Goal: Find specific page/section: Find specific page/section

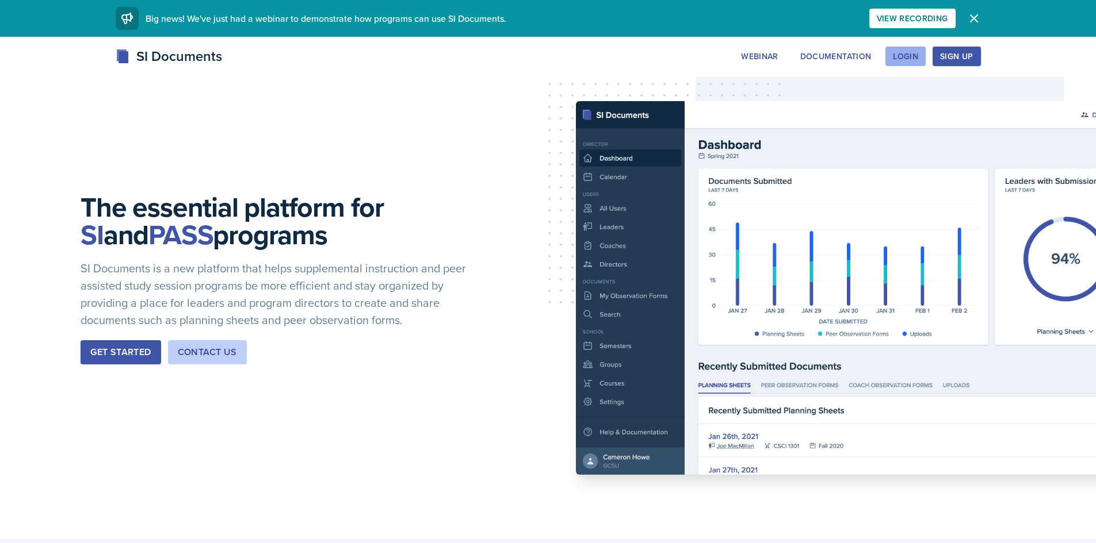
click at [904, 53] on div "Login" at bounding box center [905, 56] width 25 height 9
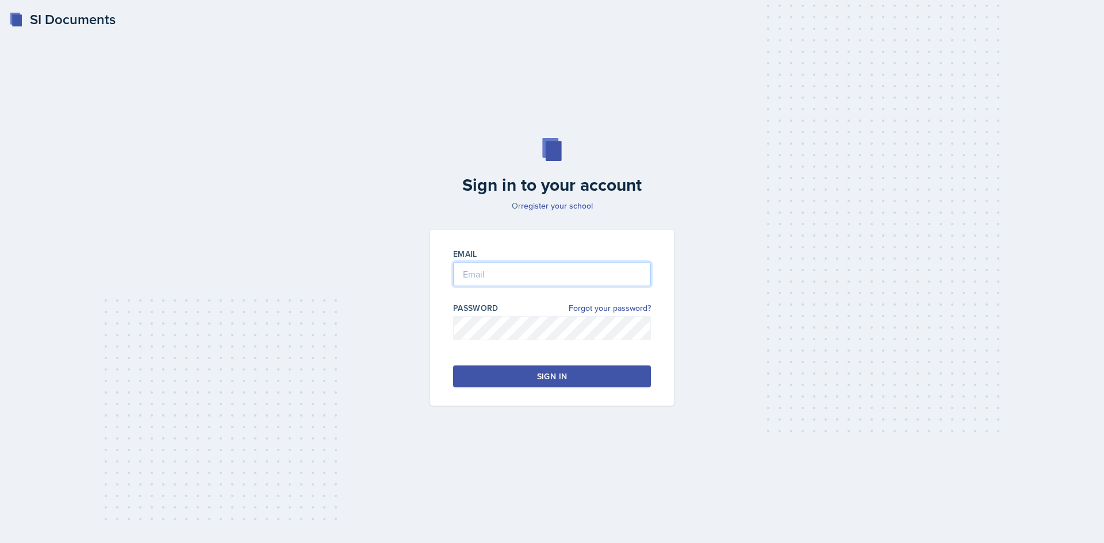
type input "[EMAIL_ADDRESS][DOMAIN_NAME]"
click at [566, 370] on button "Sign in" at bounding box center [552, 377] width 198 height 22
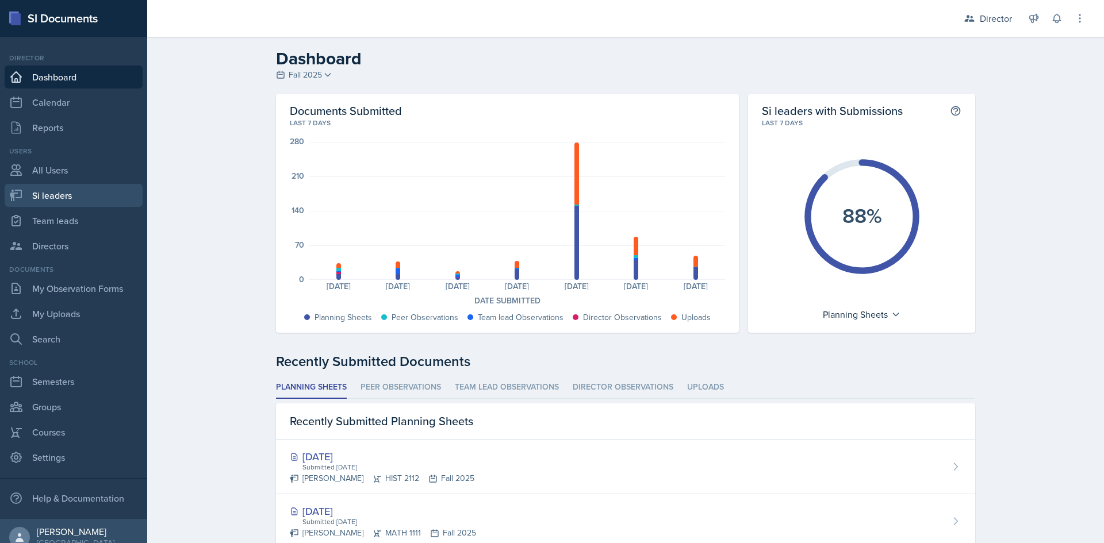
drag, startPoint x: 63, startPoint y: 198, endPoint x: 132, endPoint y: 204, distance: 69.3
click at [63, 197] on link "Si leaders" at bounding box center [74, 195] width 138 height 23
select select "2bed604d-1099-4043-b1bc-2365e8740244"
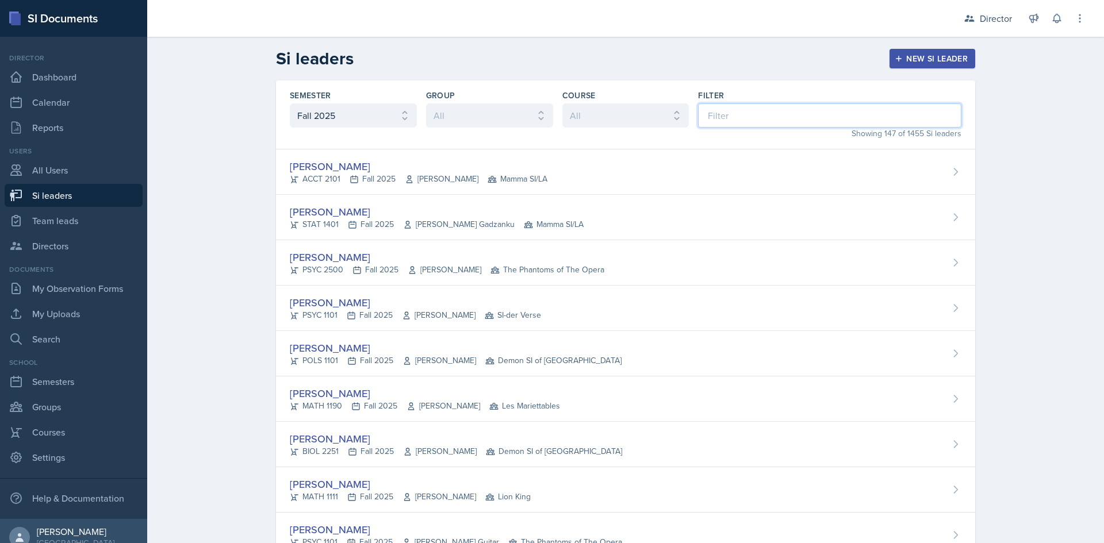
click at [733, 112] on input at bounding box center [829, 116] width 263 height 24
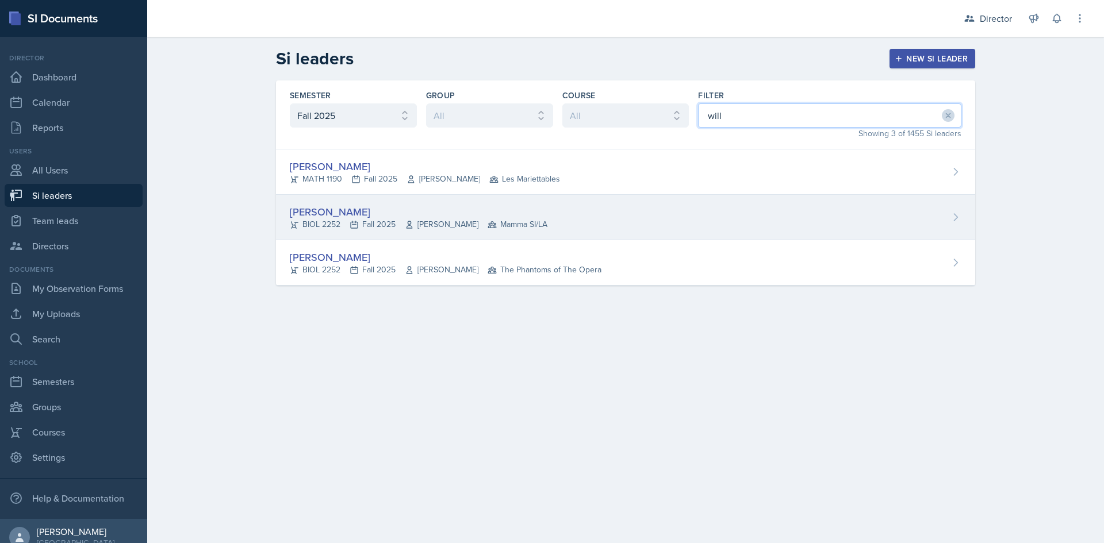
type input "will"
click at [545, 225] on div "[PERSON_NAME] BIOL 2252 Fall 2025 [PERSON_NAME] Mamma SI/LA" at bounding box center [625, 217] width 699 height 45
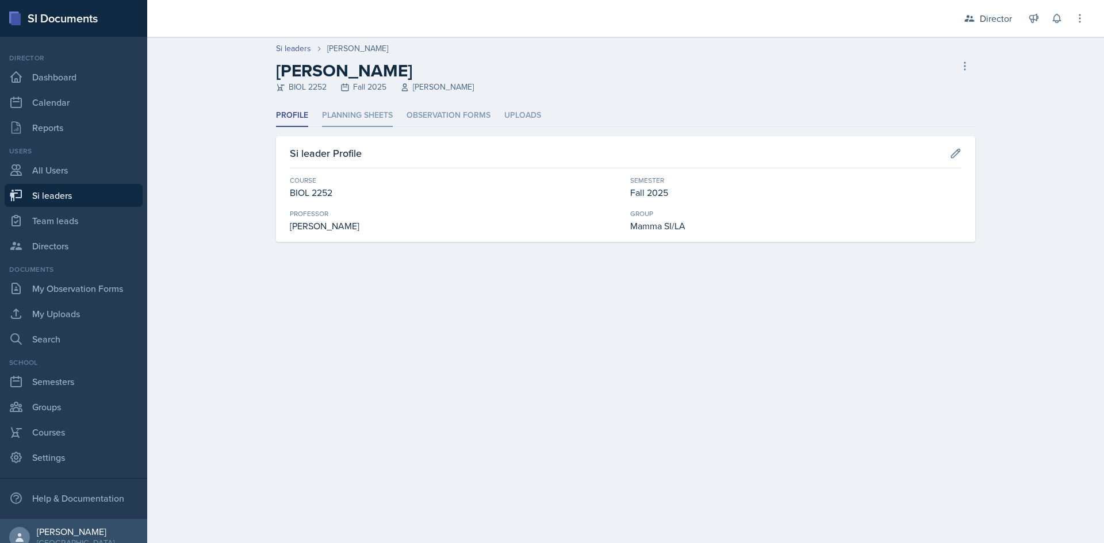
click at [376, 117] on li "Planning Sheets" at bounding box center [357, 116] width 71 height 22
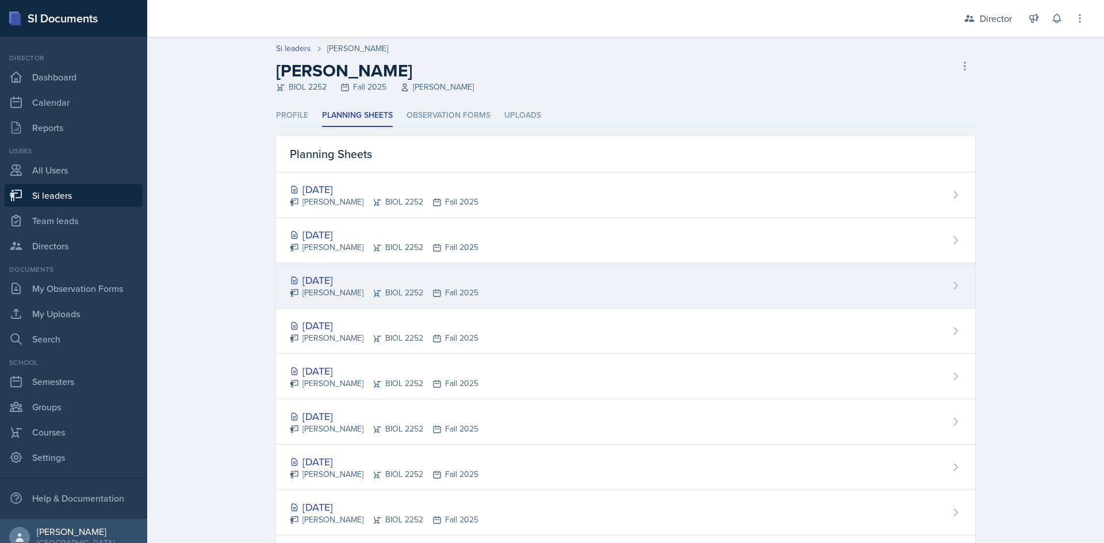
click at [384, 280] on div "[DATE]" at bounding box center [384, 281] width 189 height 16
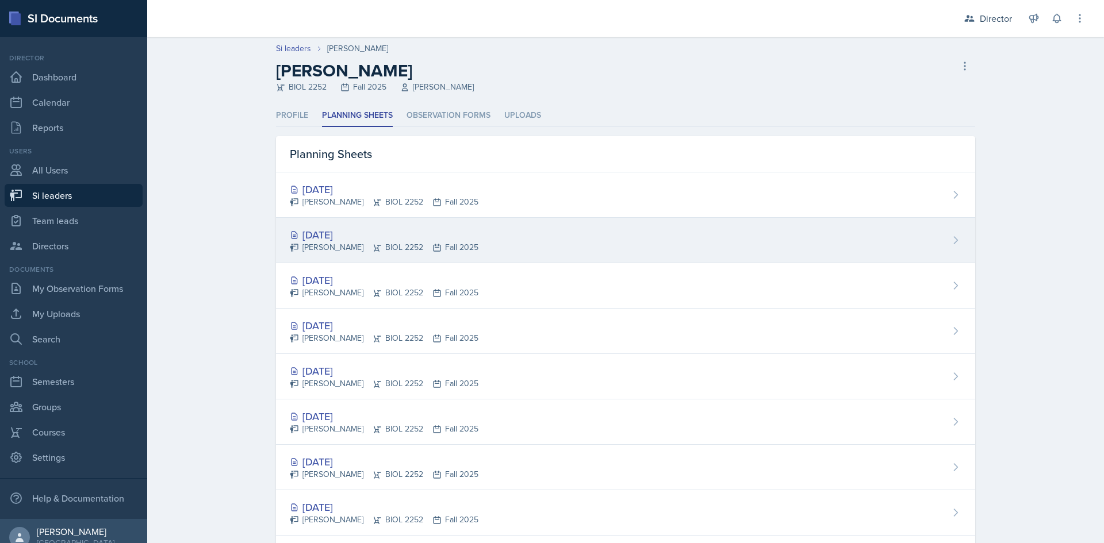
click at [408, 229] on div "[DATE]" at bounding box center [384, 235] width 189 height 16
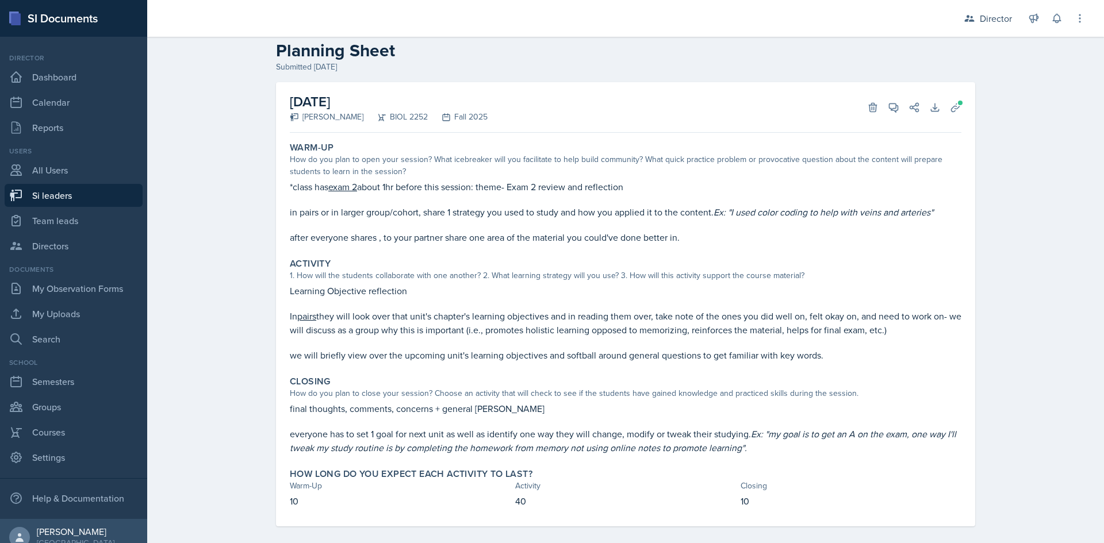
scroll to position [31, 0]
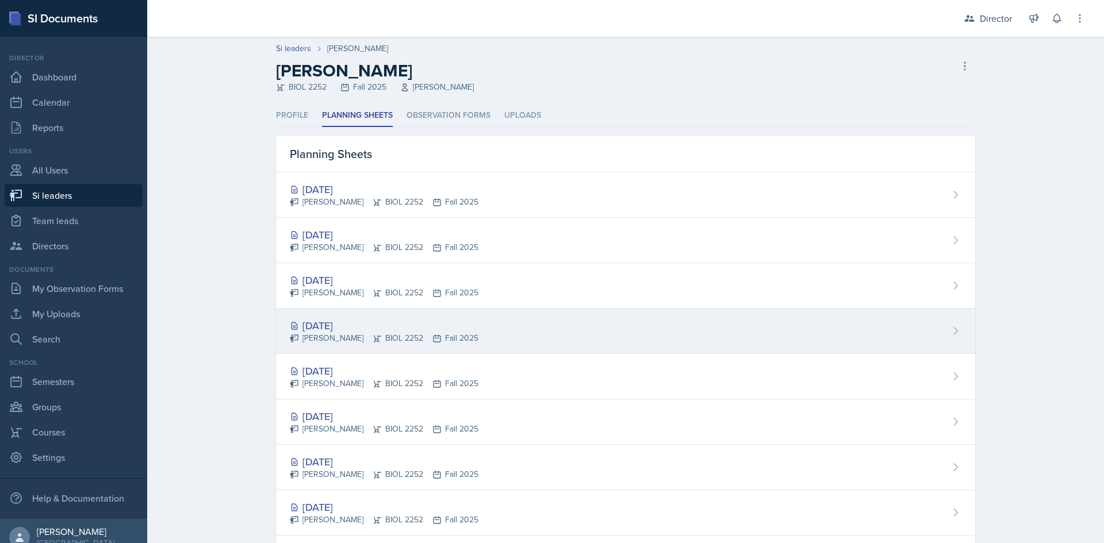
click at [353, 331] on div "[DATE]" at bounding box center [384, 326] width 189 height 16
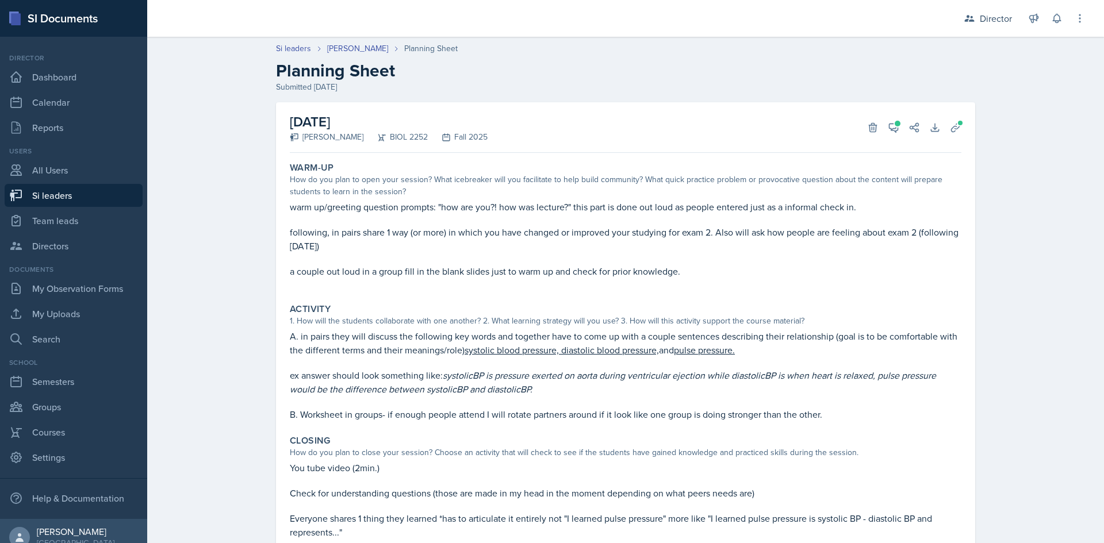
click at [81, 192] on link "Si leaders" at bounding box center [74, 195] width 138 height 23
select select "2bed604d-1099-4043-b1bc-2365e8740244"
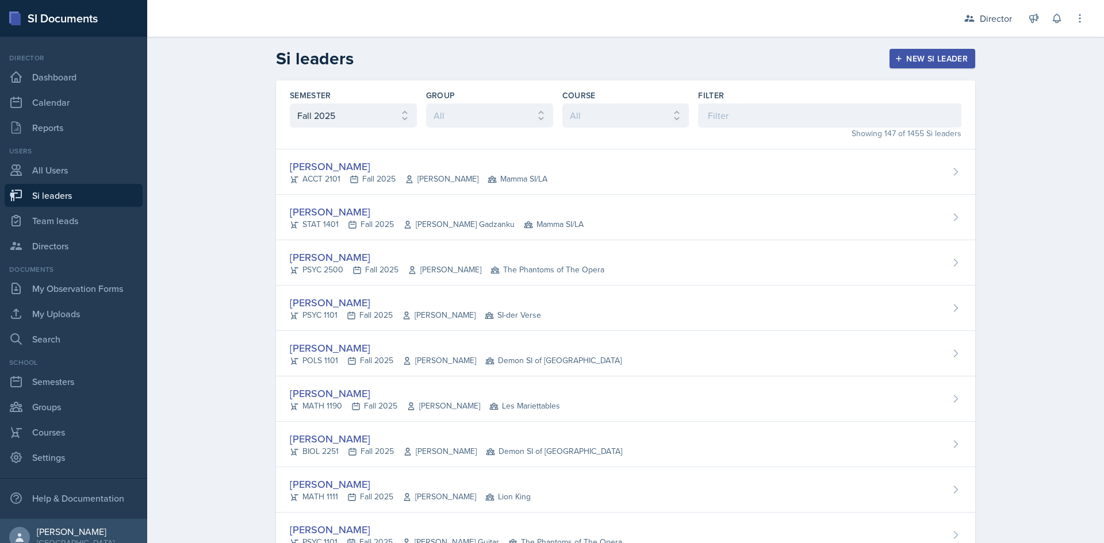
click at [809, 130] on div "Showing 147 of 1455 Si leaders" at bounding box center [829, 134] width 263 height 12
click at [807, 117] on input at bounding box center [829, 116] width 263 height 24
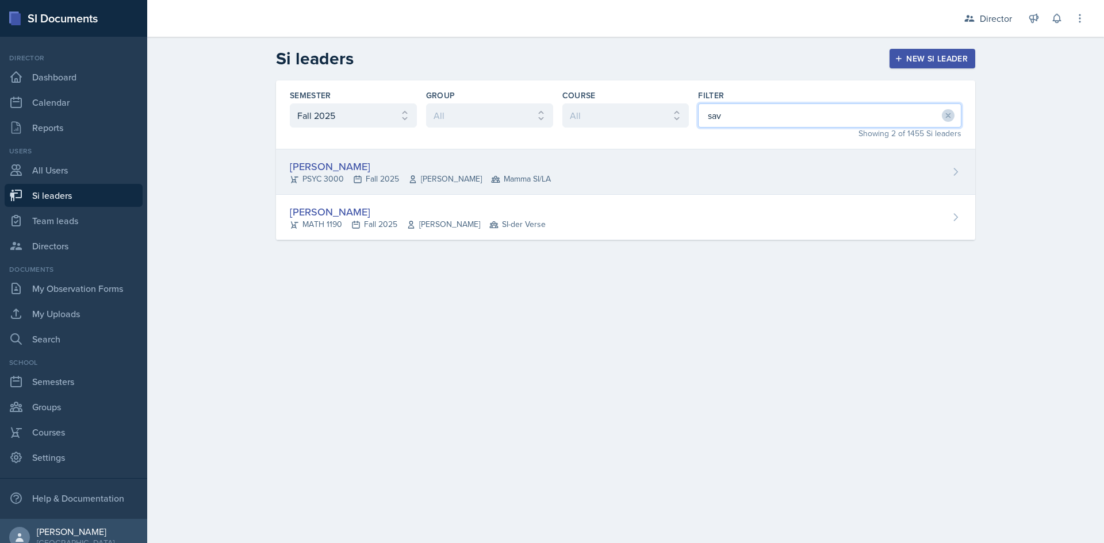
type input "sav"
click at [686, 174] on div "[PERSON_NAME] PSYC 3000 Fall 2025 [PERSON_NAME] Mamma SI/LA" at bounding box center [625, 172] width 699 height 45
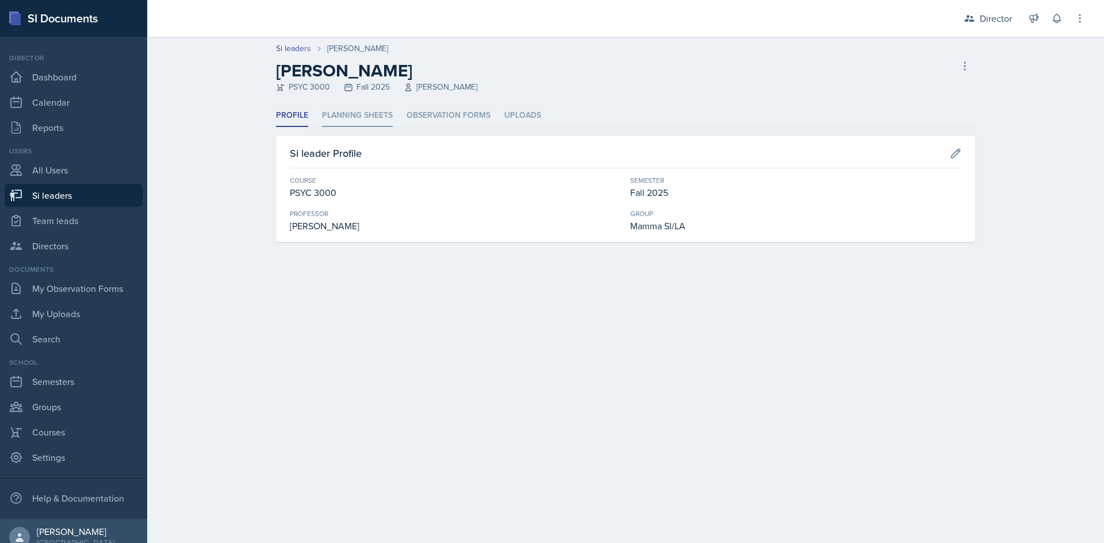
click at [332, 109] on li "Planning Sheets" at bounding box center [357, 116] width 71 height 22
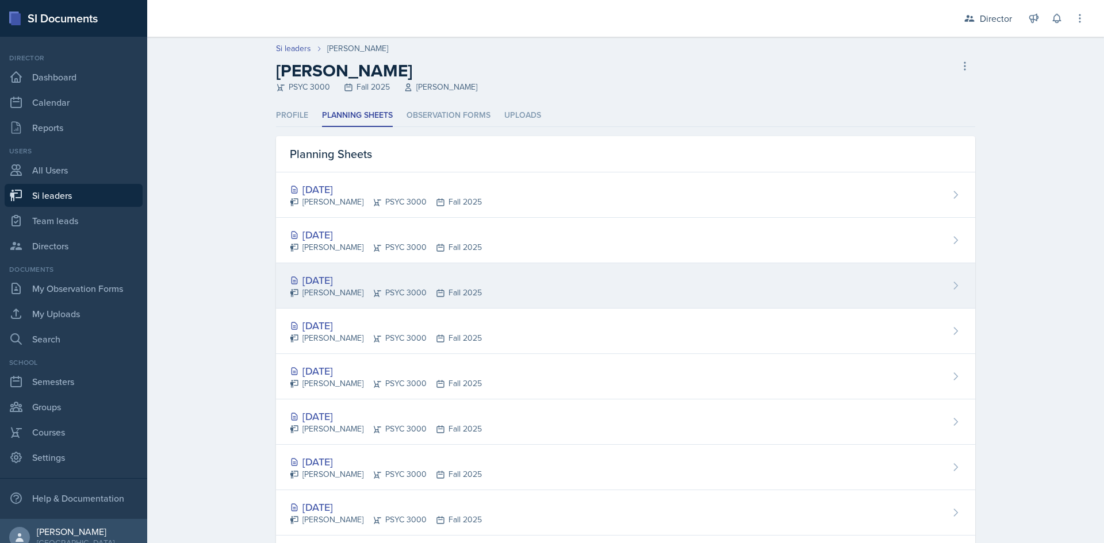
click at [395, 294] on div "[PERSON_NAME] PSYC 3000 Fall 2025" at bounding box center [386, 293] width 192 height 12
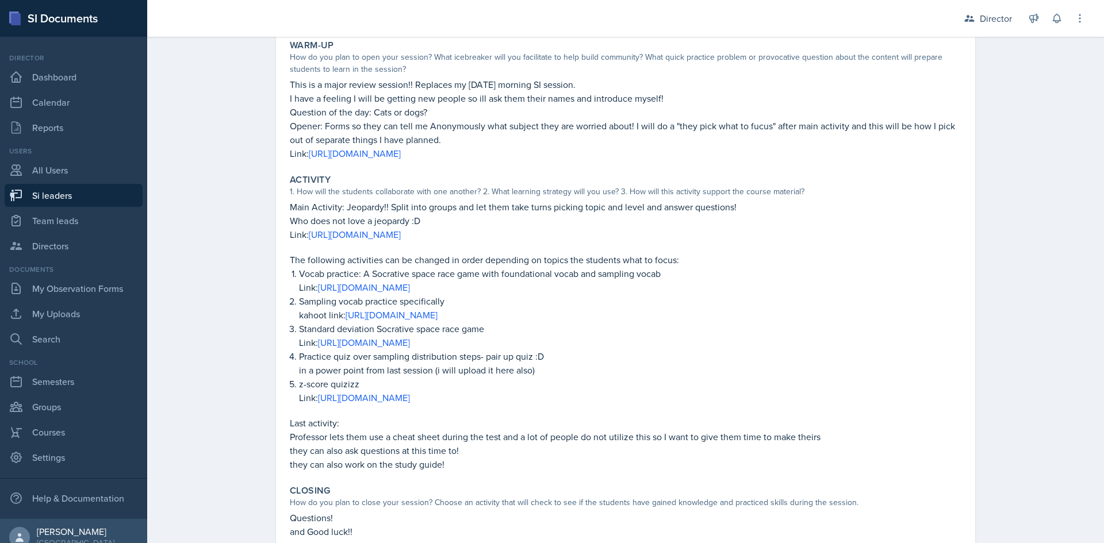
scroll to position [102, 0]
